Goal: Task Accomplishment & Management: Complete application form

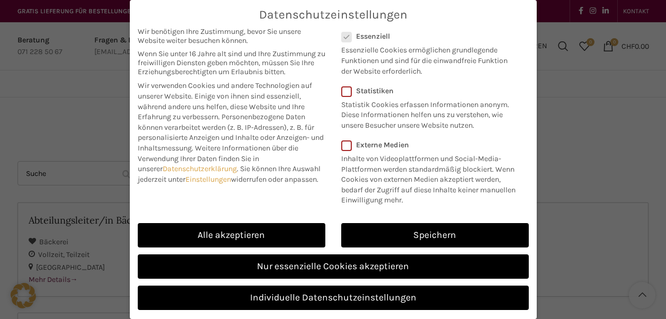
scroll to position [59, 0]
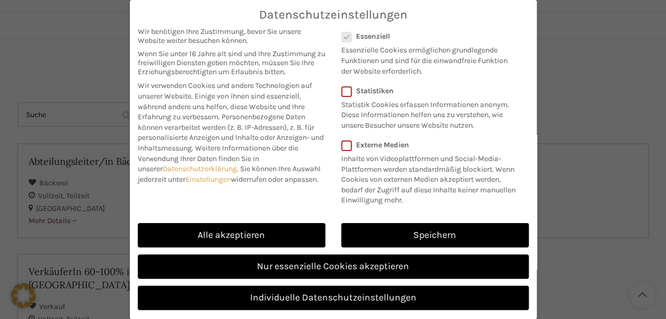
click at [165, 246] on link "Alle akzeptieren" at bounding box center [232, 235] width 188 height 24
checkbox input "true"
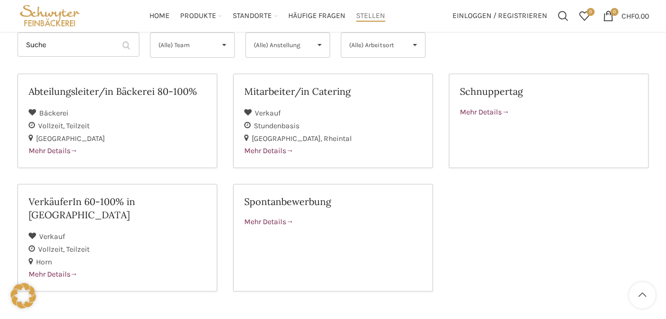
scroll to position [129, 0]
click at [262, 227] on link "Spontanbewerbung Mehr Details" at bounding box center [333, 237] width 200 height 108
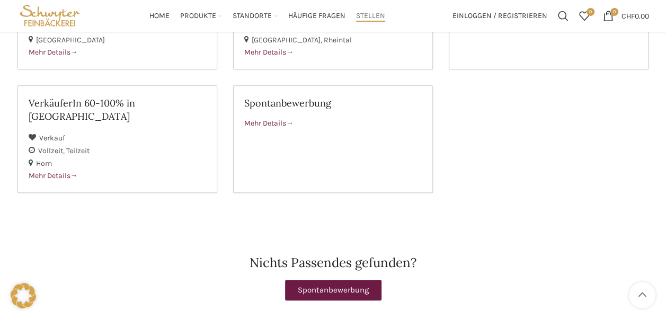
scroll to position [221, 0]
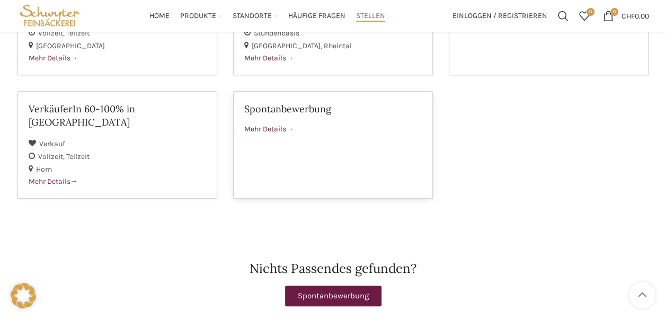
click at [256, 133] on div "Mehr Details" at bounding box center [332, 129] width 177 height 12
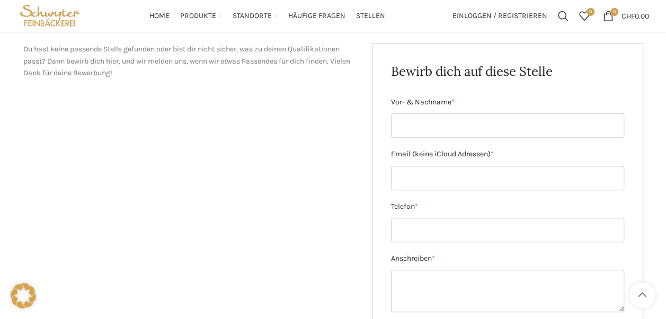
scroll to position [133, 0]
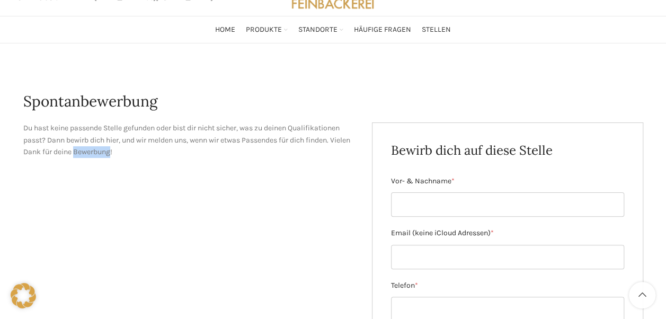
scroll to position [54, 0]
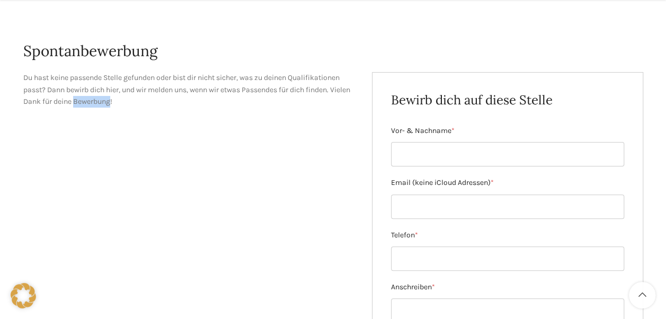
click at [104, 255] on div "Du hast keine passende Stelle gefunden oder bist dir nicht sicher, was zu deine…" at bounding box center [333, 288] width 620 height 433
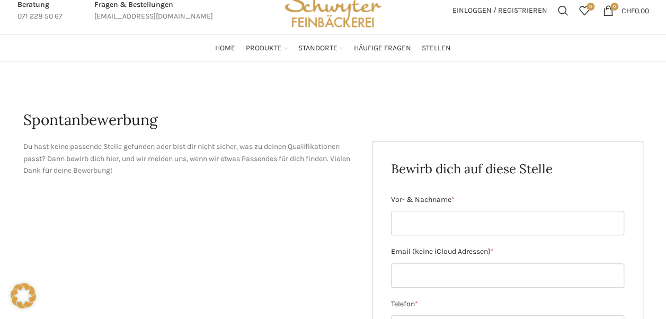
scroll to position [32, 0]
